Goal: Feedback & Contribution: Submit feedback/report problem

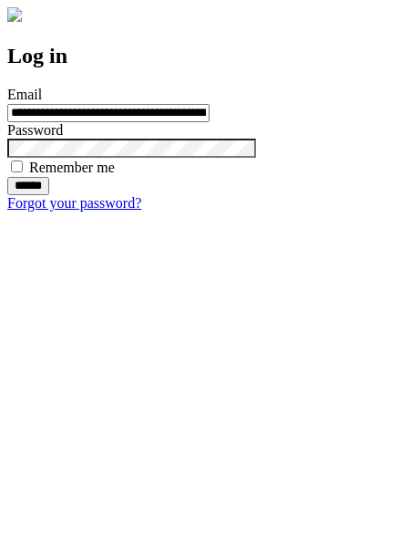
type input "**********"
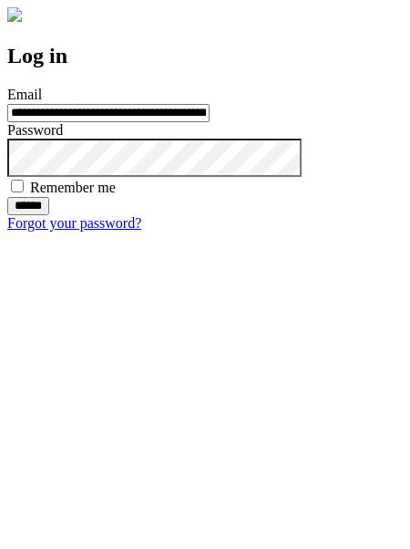
click at [49, 215] on input "******" at bounding box center [28, 206] width 42 height 18
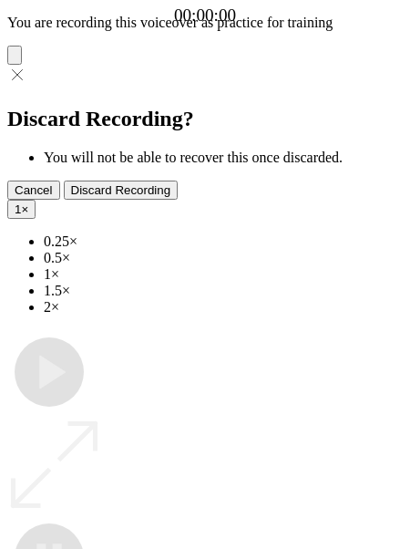
type input "**********"
